Goal: Book appointment/travel/reservation

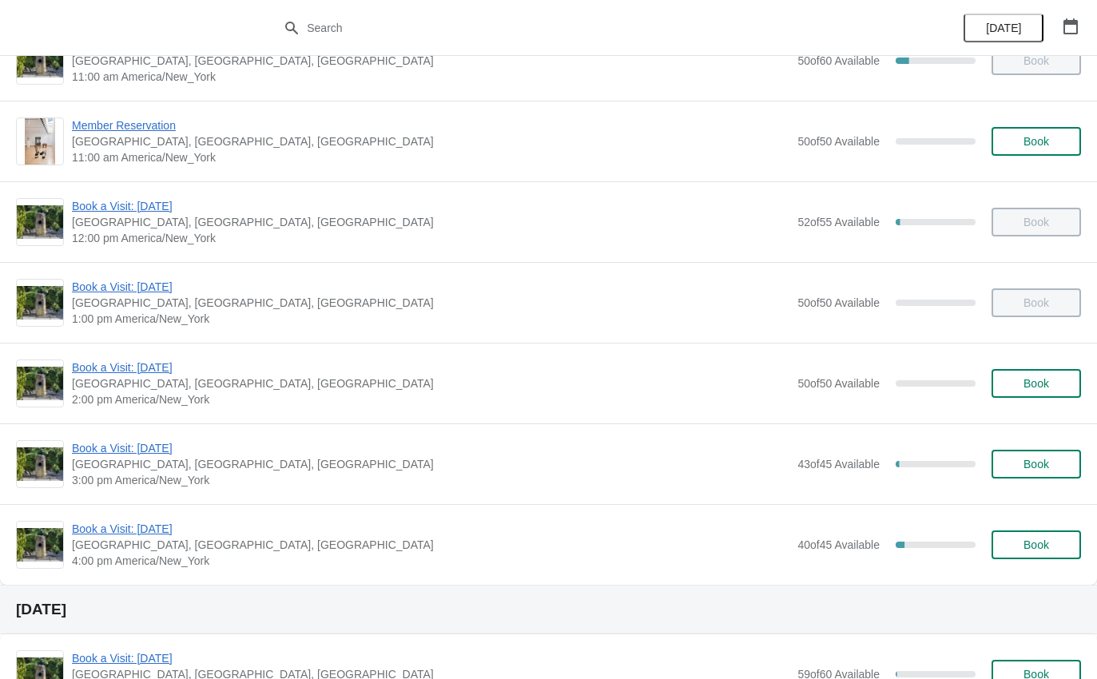
scroll to position [157, 0]
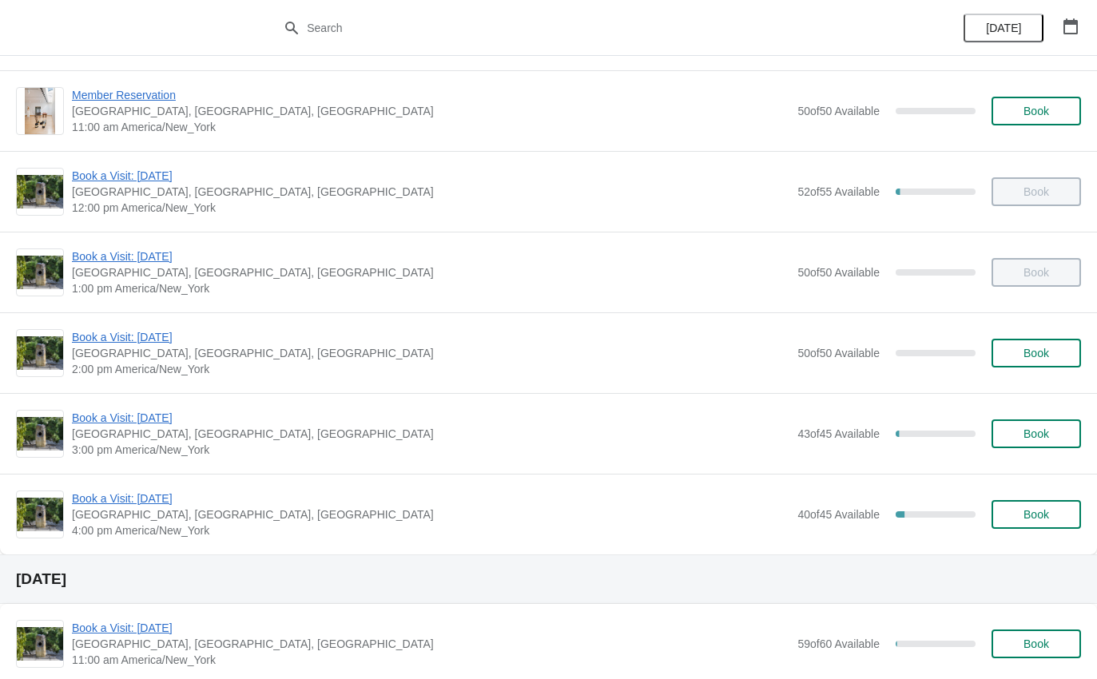
click at [113, 423] on span "Book a Visit: [DATE]" at bounding box center [431, 418] width 718 height 16
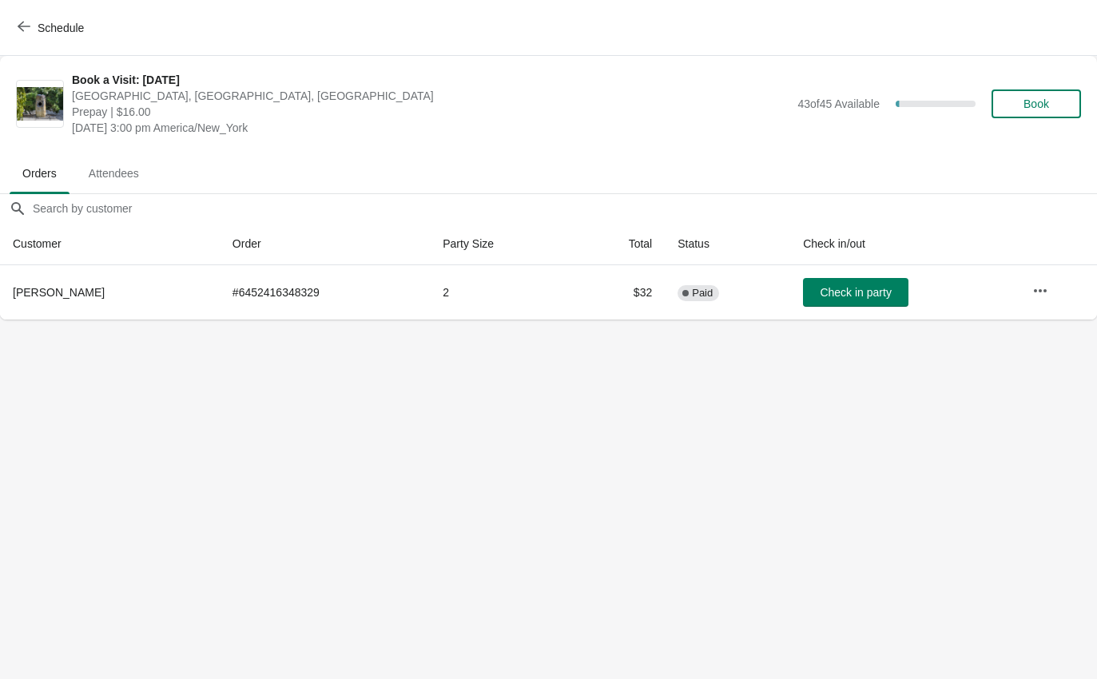
click at [839, 298] on span "Check in party" at bounding box center [855, 292] width 71 height 13
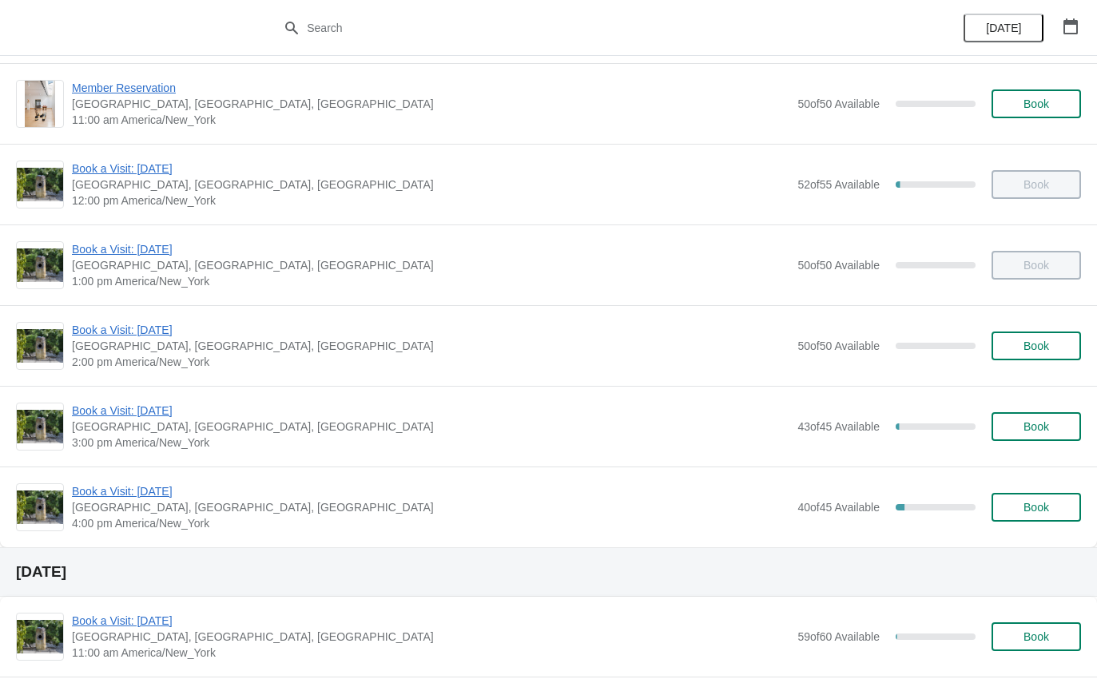
scroll to position [167, 0]
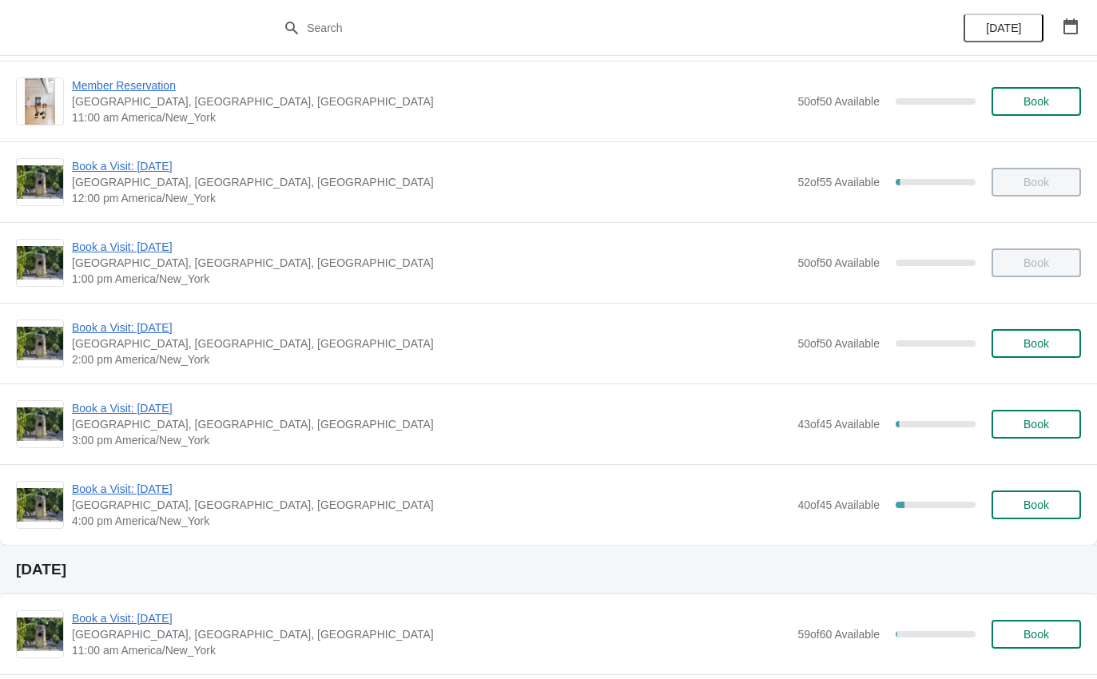
click at [116, 492] on span "Book a Visit: [DATE]" at bounding box center [431, 489] width 718 height 16
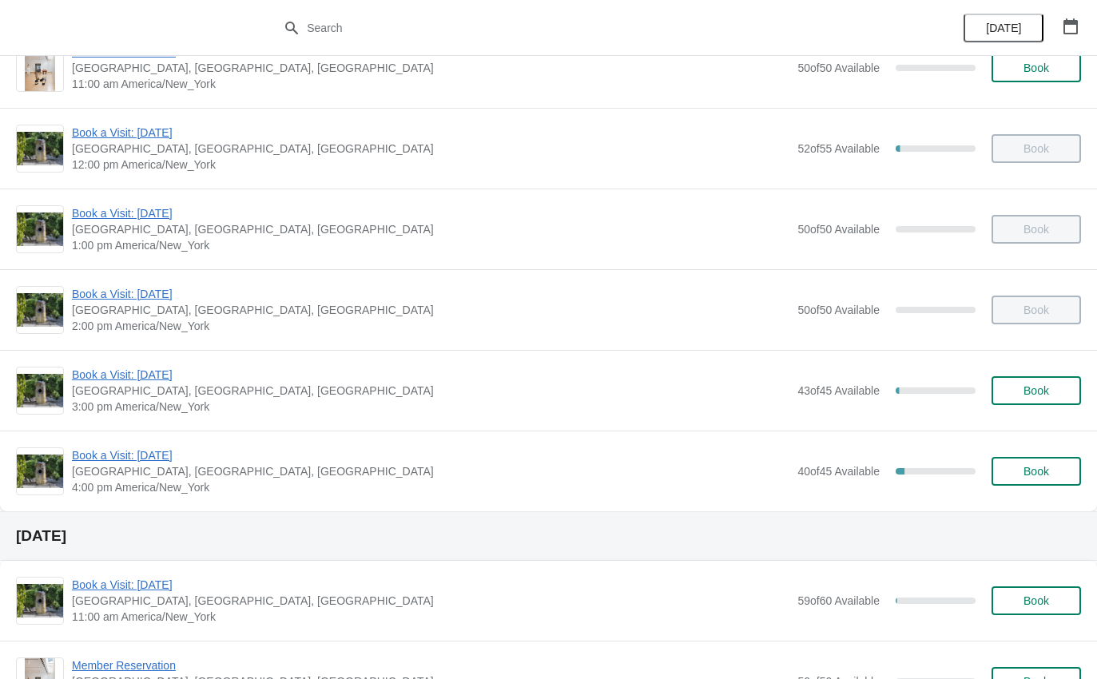
scroll to position [205, 0]
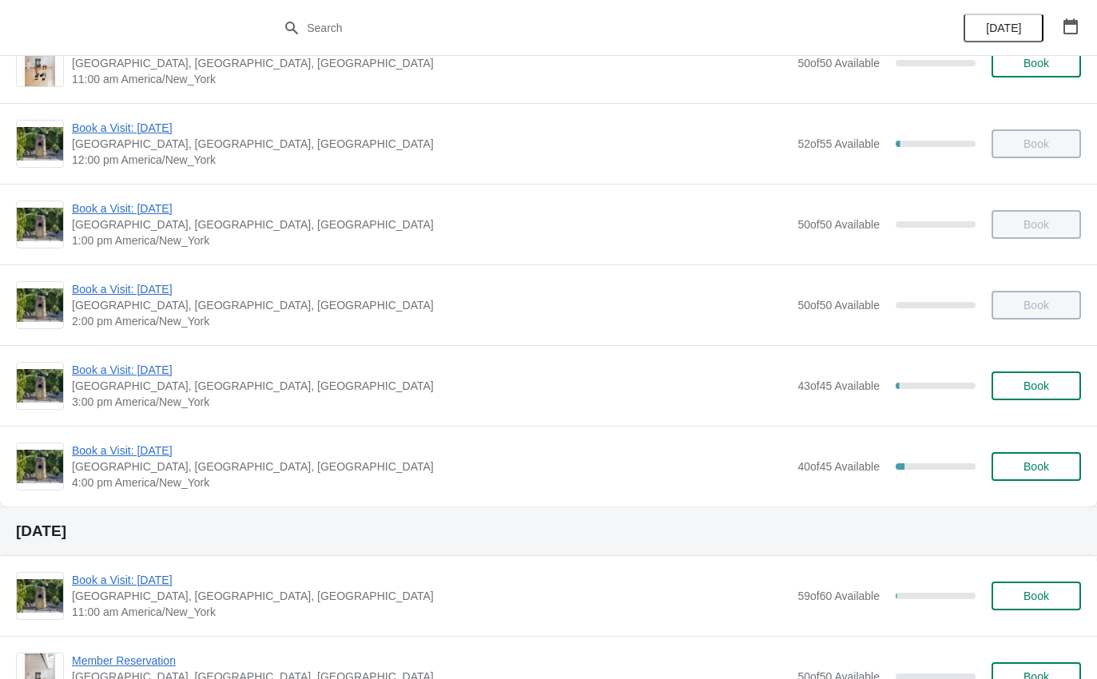
click at [113, 433] on div "Book a Visit: August 2025 The Noguchi Museum, 33rd Road, Queens, NY, USA 4:00 p…" at bounding box center [548, 466] width 1097 height 81
click at [138, 455] on span "Book a Visit: [DATE]" at bounding box center [431, 451] width 718 height 16
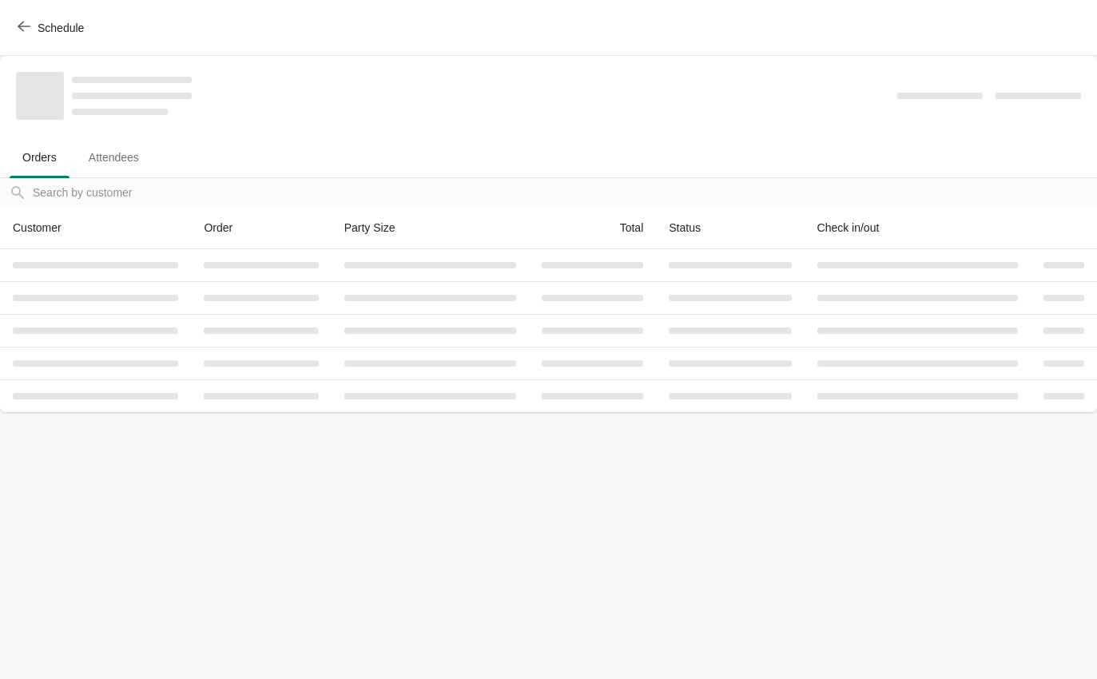
scroll to position [0, 0]
click at [141, 449] on body "Schedule Orders Attendees Orders Attendees Orders filter search Customer Order …" at bounding box center [548, 339] width 1097 height 679
